Goal: Task Accomplishment & Management: Manage account settings

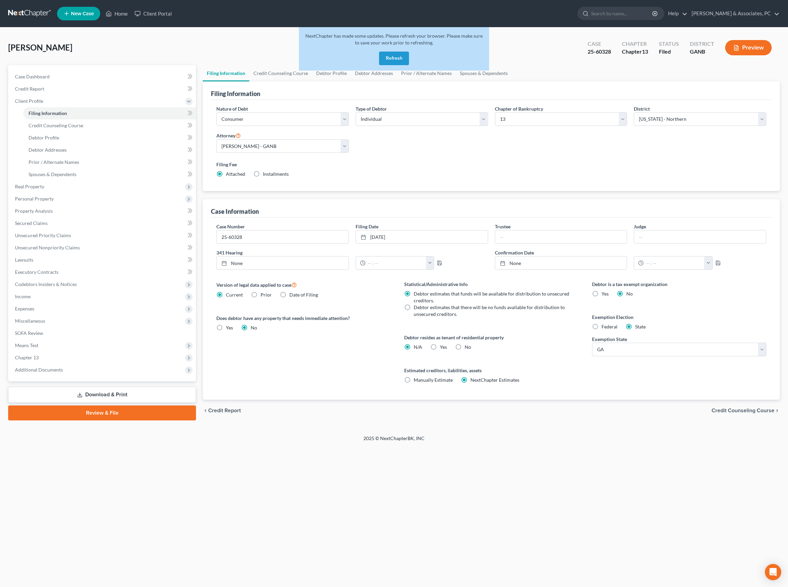
select select "1"
select select "0"
select select "3"
select select "19"
select select "0"
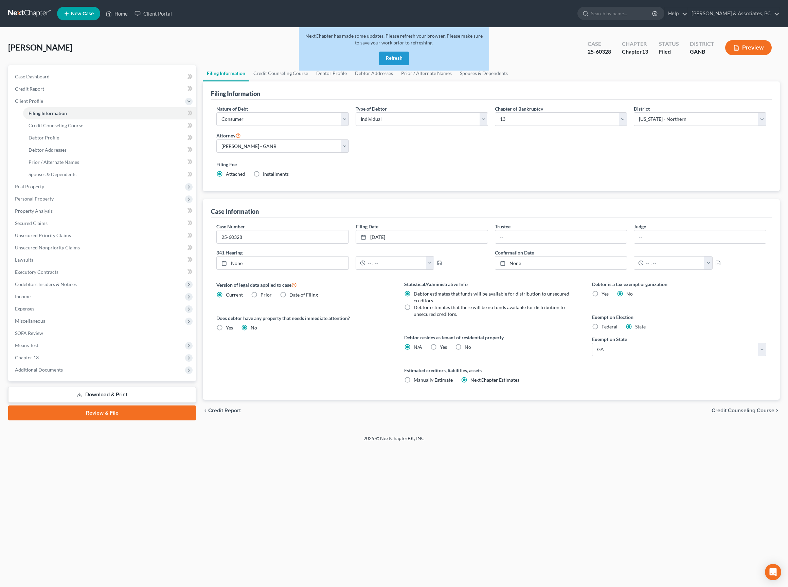
select select "10"
click at [403, 65] on button "Refresh" at bounding box center [394, 59] width 30 height 14
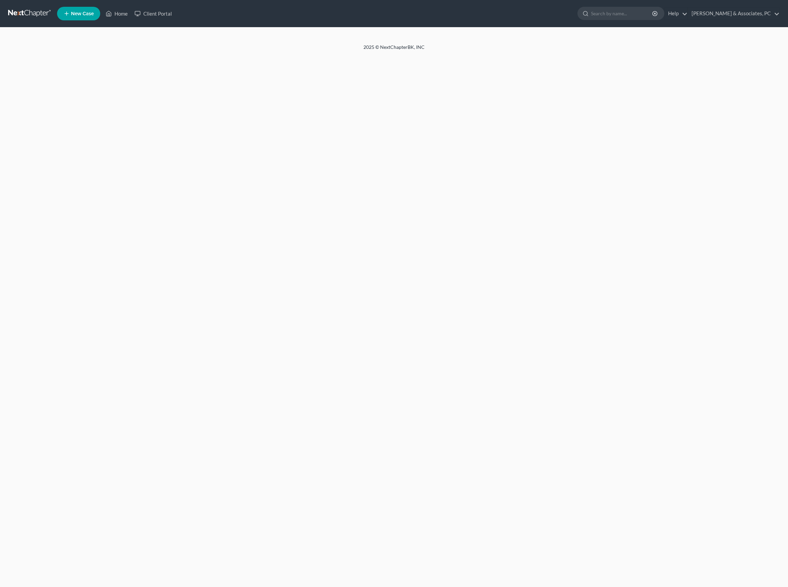
select select "1"
select select "0"
select select "3"
select select "19"
select select "0"
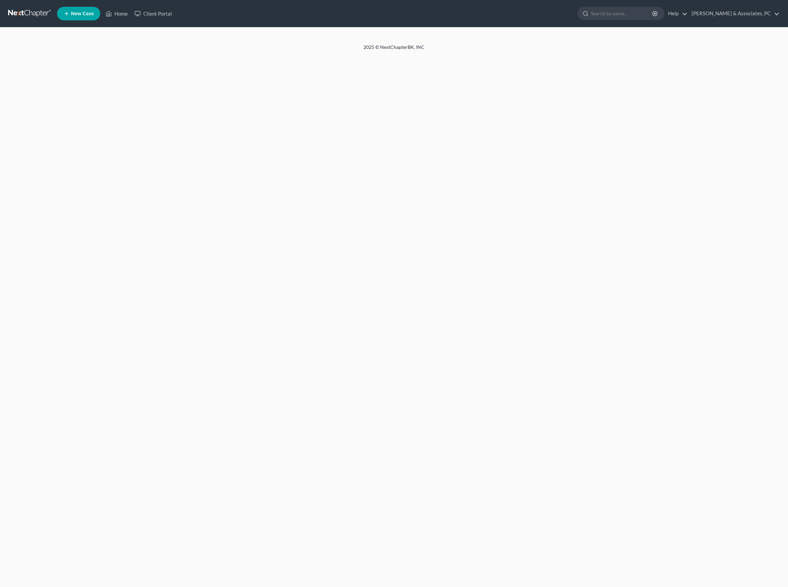
select select "10"
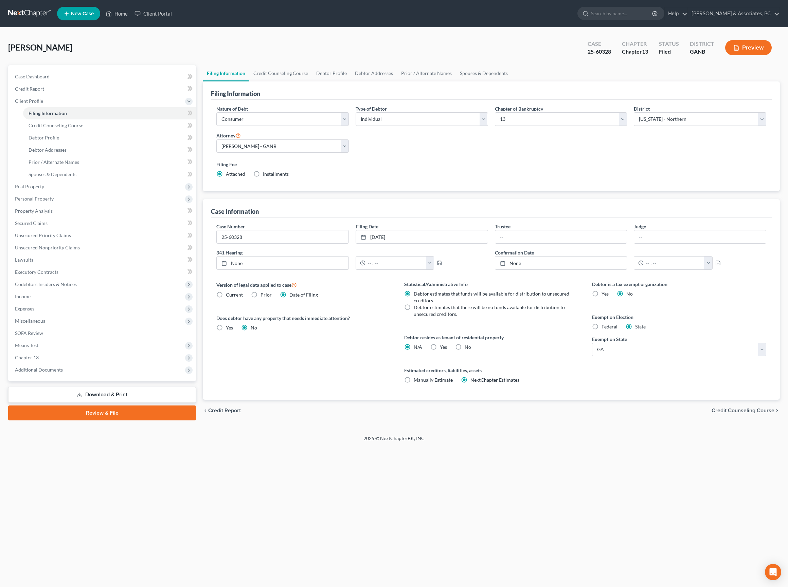
click at [466, 178] on div "Filing Fee Attached Installments Installments" at bounding box center [491, 169] width 550 height 17
click at [784, 227] on div "[PERSON_NAME] Upgraded Case 25-60328 Chapter Chapter 13 Status Filed District G…" at bounding box center [394, 232] width 788 height 408
click at [735, 447] on footer "2025 © NextChapterBK, INC" at bounding box center [394, 441] width 788 height 12
click at [696, 400] on div "Debtor is a tax exempt organization Yes No Exemption Election Federal State Exe…" at bounding box center [679, 340] width 188 height 119
click at [742, 350] on div "Debtor is a tax exempt organization Yes No Exemption Election Federal State Exe…" at bounding box center [679, 340] width 188 height 119
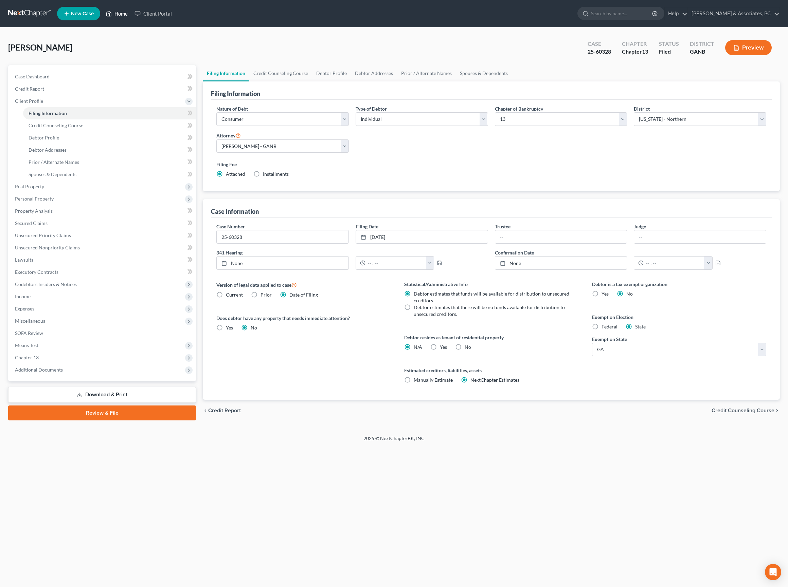
click at [131, 17] on link "Home" at bounding box center [116, 13] width 29 height 12
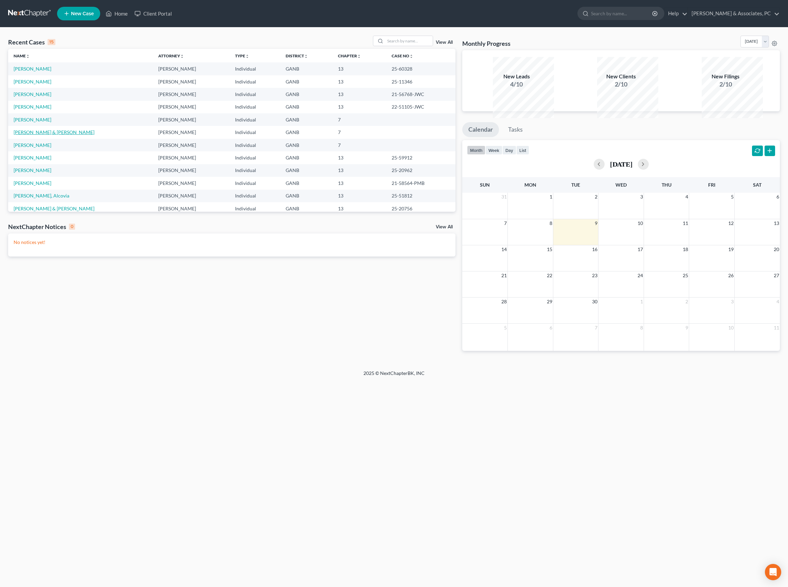
click at [69, 135] on link "[PERSON_NAME] & [PERSON_NAME]" at bounding box center [54, 132] width 81 height 6
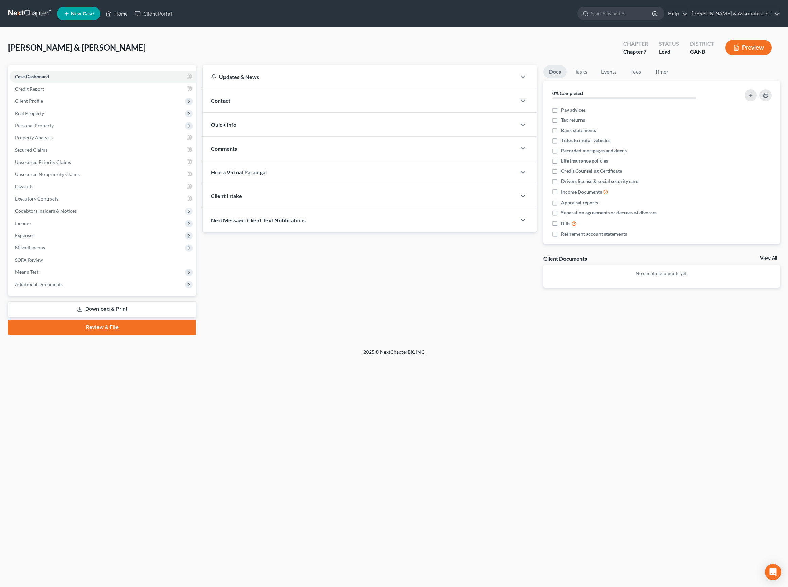
click at [677, 335] on div "Updates & News × [US_STATE] [GEOGRAPHIC_DATA] Notes Take a look at NextChapter'…" at bounding box center [491, 200] width 584 height 270
click at [60, 156] on link "Secured Claims" at bounding box center [103, 150] width 186 height 12
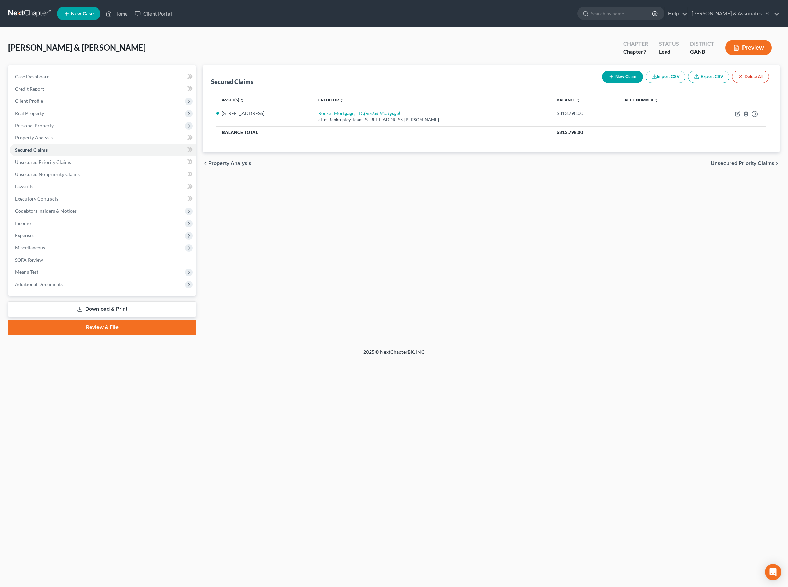
click at [451, 65] on div "[PERSON_NAME] & [PERSON_NAME] Upgraded Chapter Chapter 7 Status Lead District G…" at bounding box center [393, 51] width 771 height 30
click at [547, 266] on div "Secured Claims New Claim Import CSV Export CSV Delete All Asset(s) expand_more …" at bounding box center [491, 200] width 584 height 270
click at [635, 490] on div "Home New Case Client Portal [PERSON_NAME] & Associates, PC [PERSON_NAME][EMAIL_…" at bounding box center [394, 293] width 788 height 587
click at [539, 249] on div "Secured Claims New Claim Import CSV Export CSV Delete All Asset(s) expand_more …" at bounding box center [491, 200] width 584 height 270
